Goal: Task Accomplishment & Management: Manage account settings

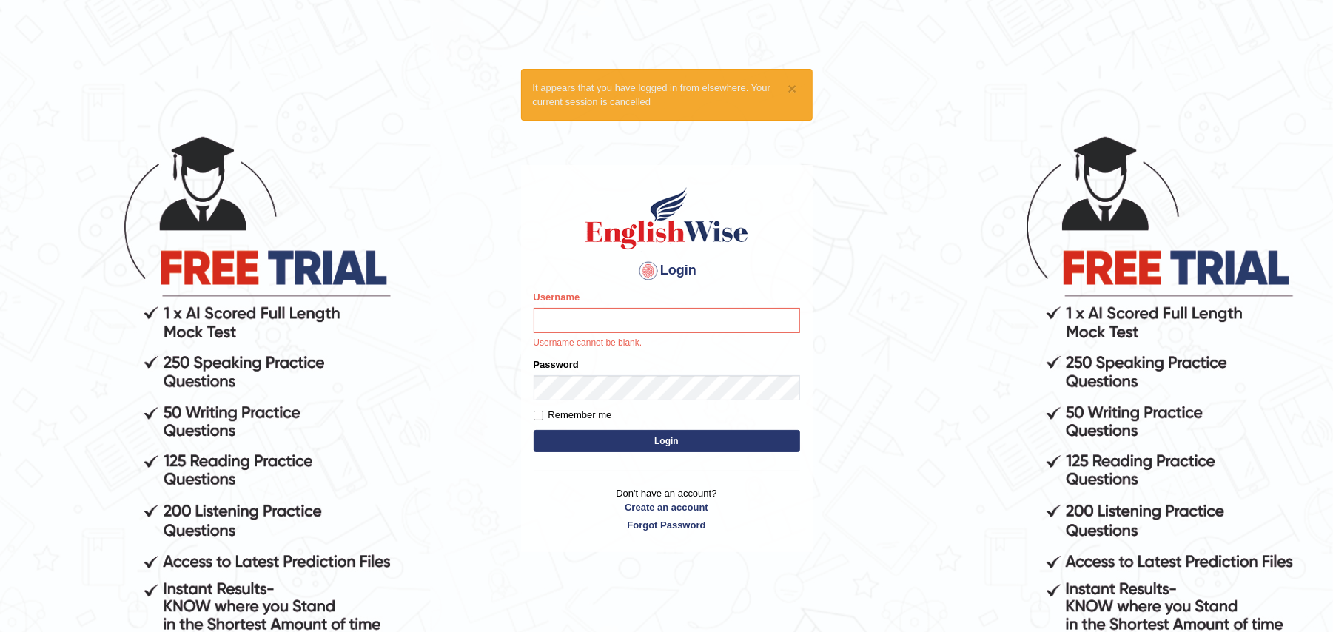
click at [667, 315] on input "Username" at bounding box center [667, 320] width 267 height 25
type input "Zehra123"
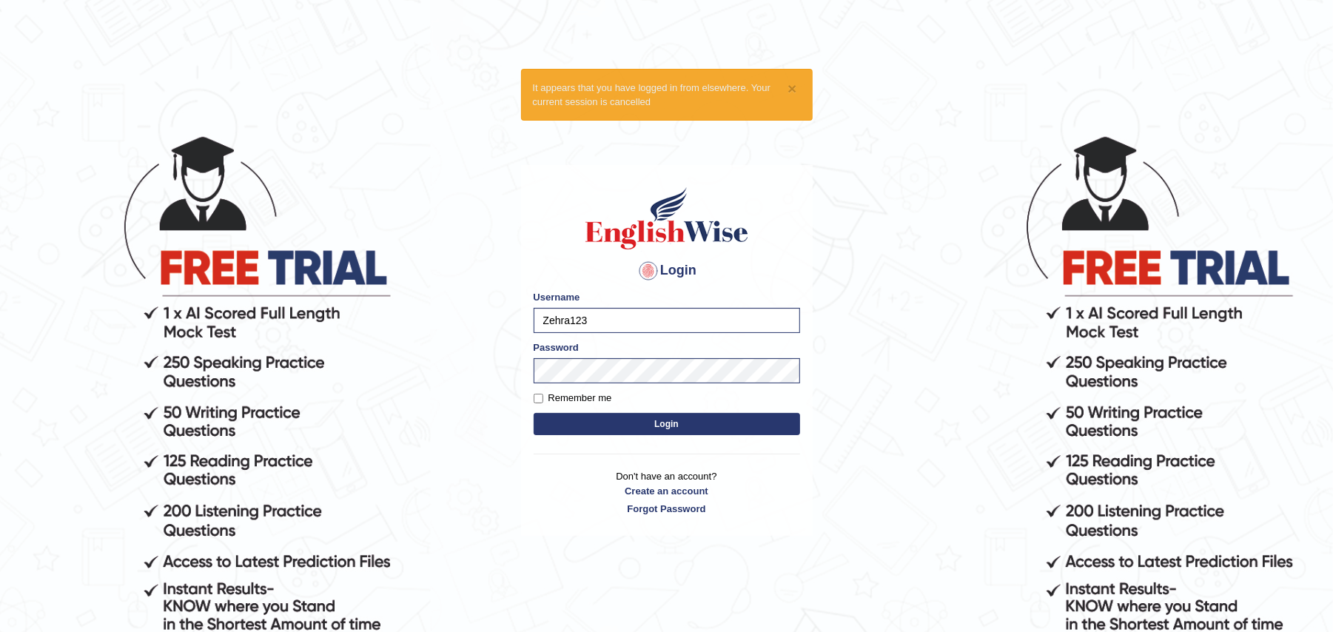
click at [652, 421] on button "Login" at bounding box center [667, 424] width 267 height 22
